Goal: Task Accomplishment & Management: Use online tool/utility

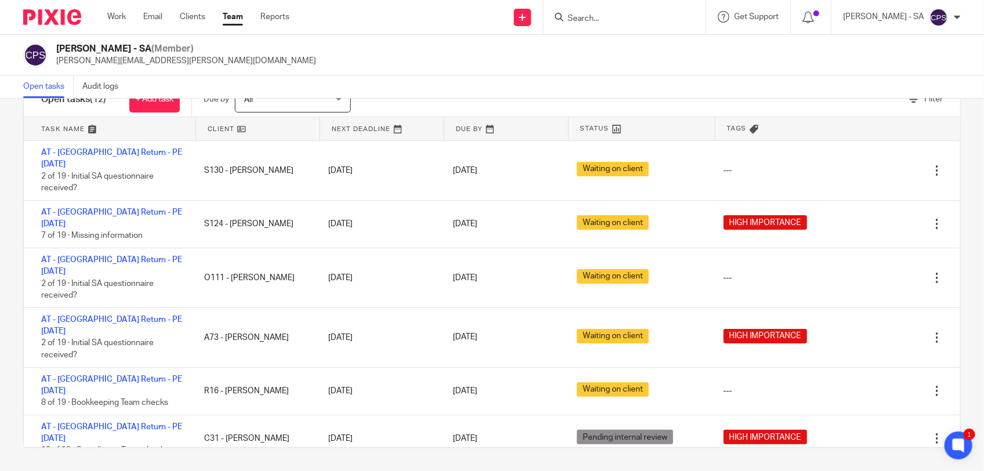
scroll to position [194, 0]
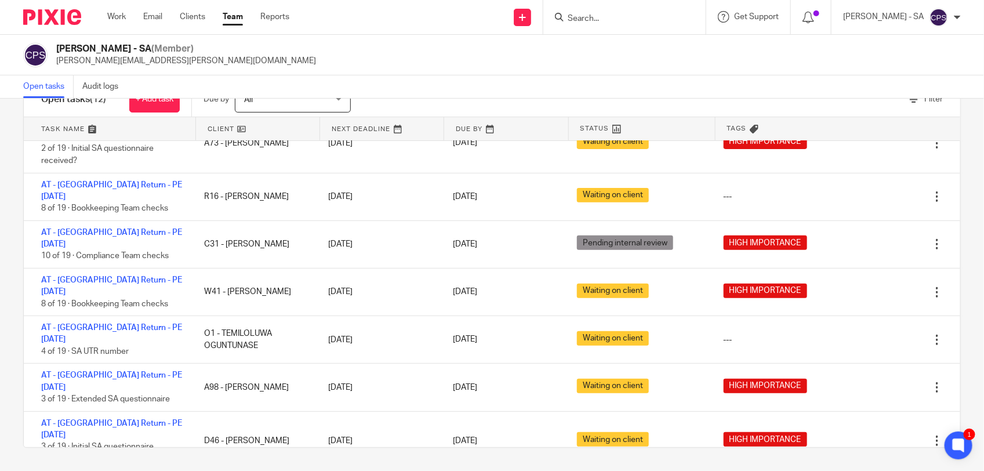
click at [225, 15] on link "Team" at bounding box center [233, 17] width 20 height 12
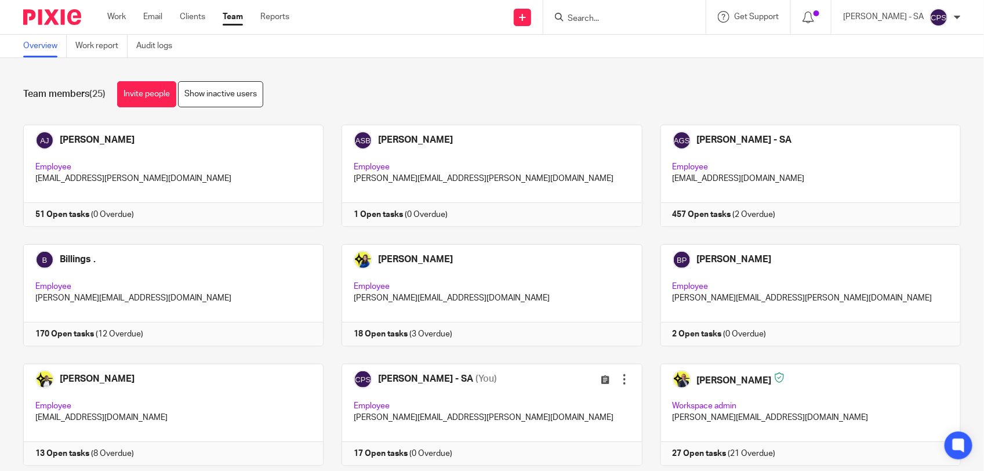
scroll to position [145, 0]
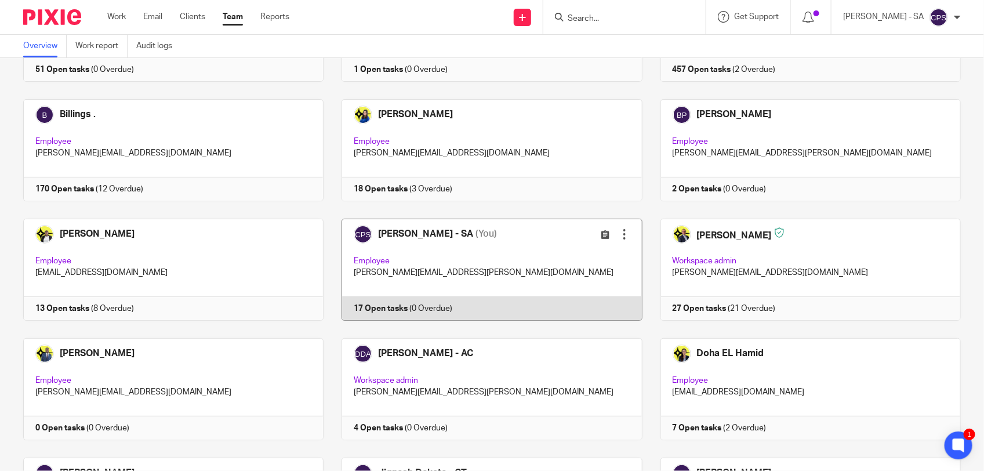
click at [522, 254] on link at bounding box center [483, 270] width 318 height 102
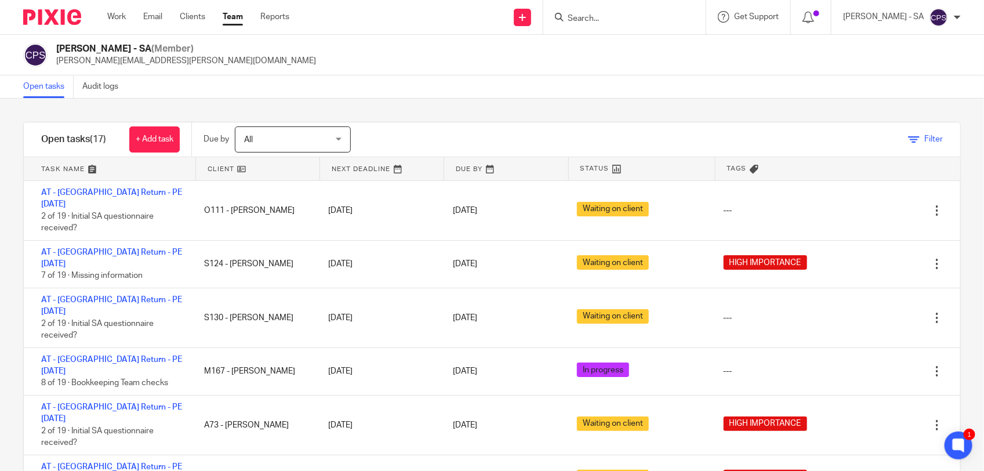
click at [925, 140] on span "Filter" at bounding box center [934, 139] width 19 height 8
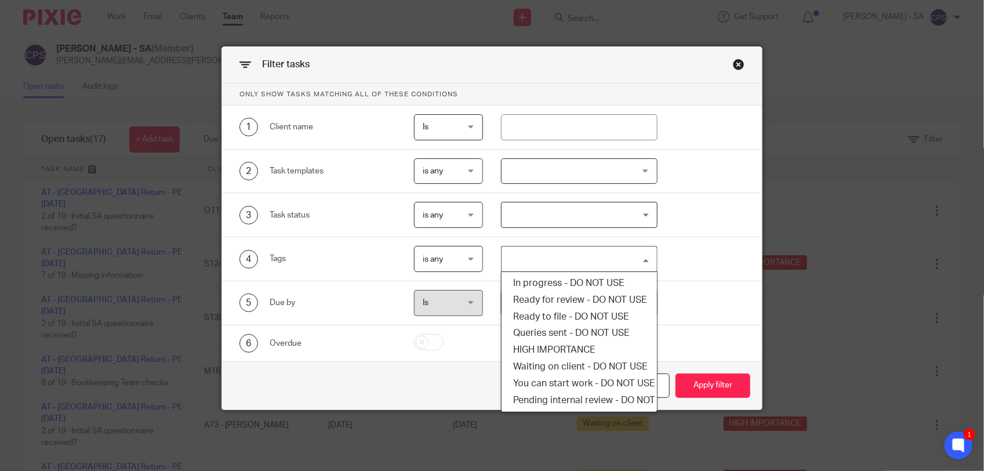
click at [576, 258] on input "Search for option" at bounding box center [577, 259] width 148 height 20
click at [550, 350] on li "HIGH IMPORTANCE" at bounding box center [579, 350] width 155 height 17
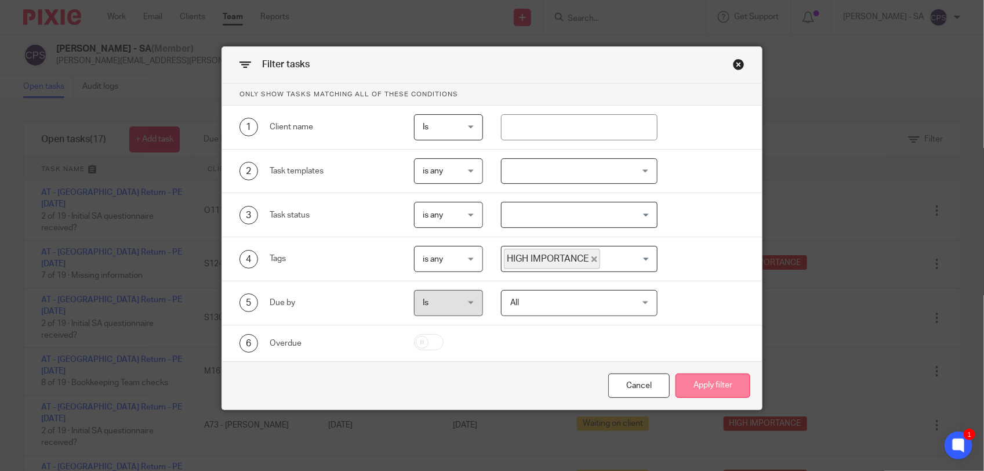
click at [679, 381] on button "Apply filter" at bounding box center [713, 386] width 75 height 25
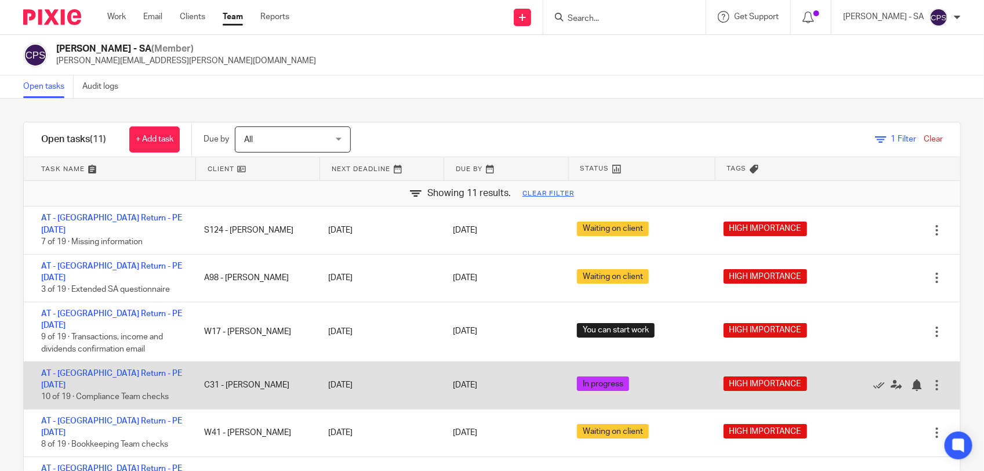
scroll to position [158, 0]
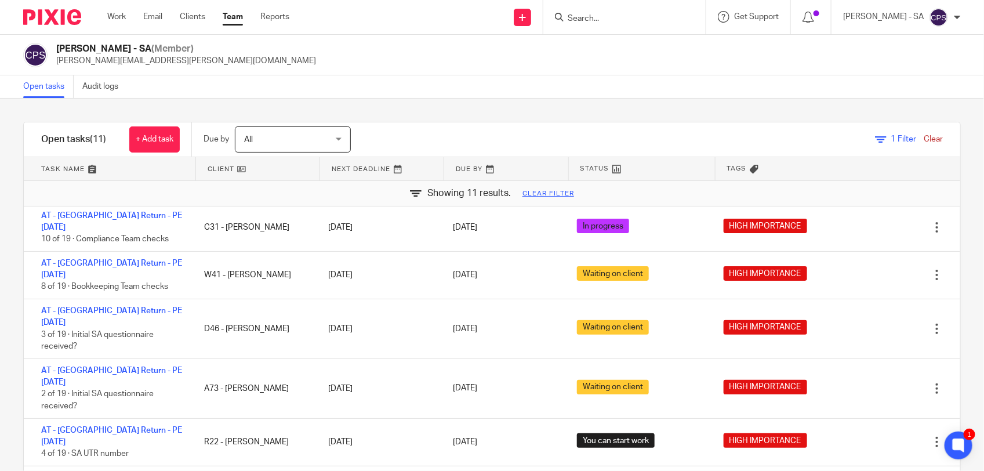
click at [924, 138] on link "Clear" at bounding box center [933, 139] width 19 height 8
